Goal: Navigation & Orientation: Find specific page/section

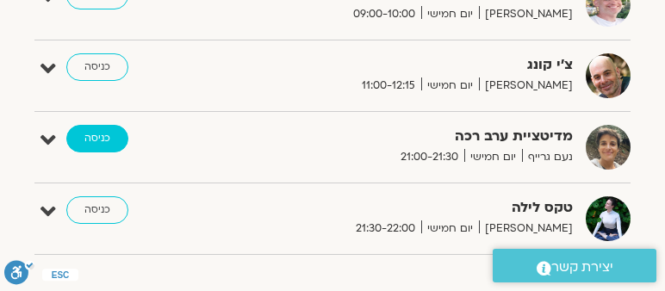
click at [97, 134] on link "כניסה" at bounding box center [97, 139] width 62 height 28
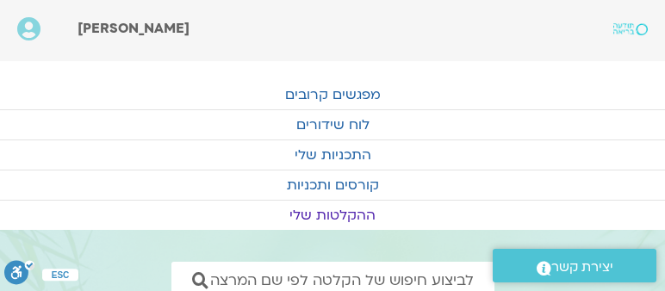
click at [563, 122] on link "לוח שידורים" at bounding box center [332, 124] width 665 height 29
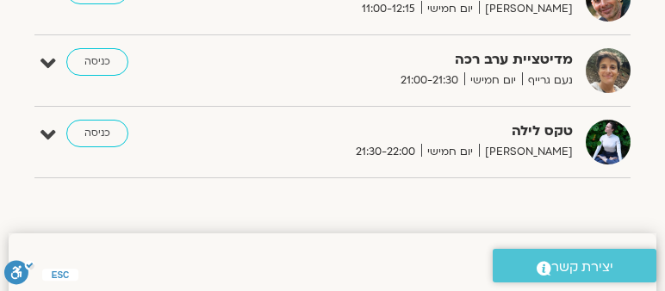
scroll to position [837, 0]
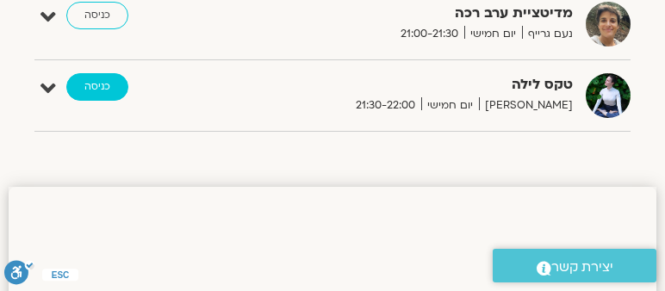
click at [91, 79] on link "כניסה" at bounding box center [97, 87] width 62 height 28
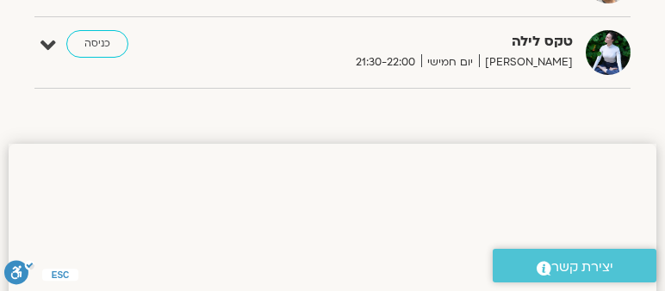
scroll to position [1618, 0]
